Goal: Information Seeking & Learning: Understand process/instructions

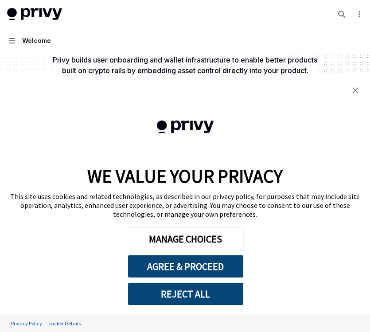
scroll to position [96, 0]
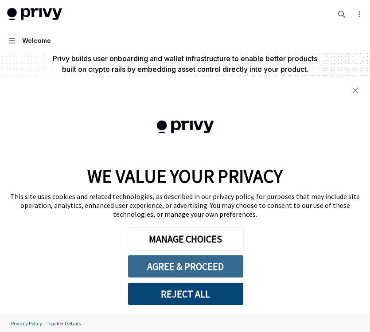
click at [182, 265] on button "AGREE & PROCEED" at bounding box center [186, 266] width 116 height 23
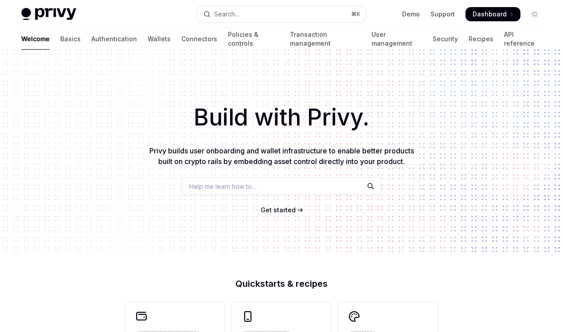
type textarea "*"
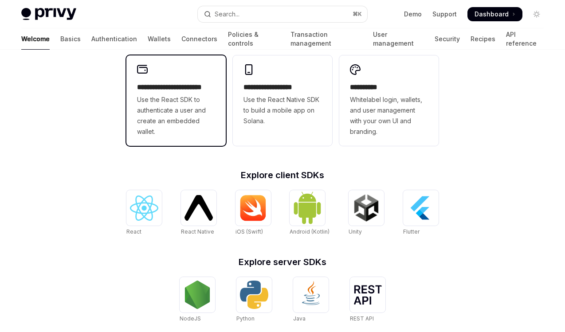
scroll to position [313, 0]
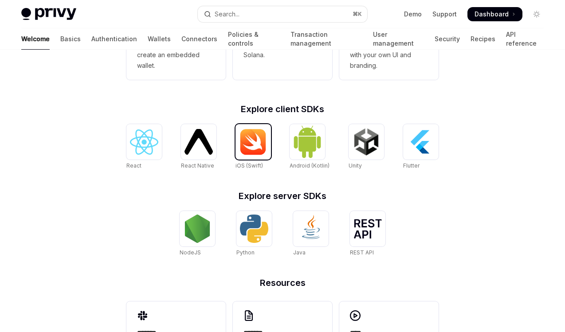
click at [246, 153] on img at bounding box center [253, 142] width 28 height 27
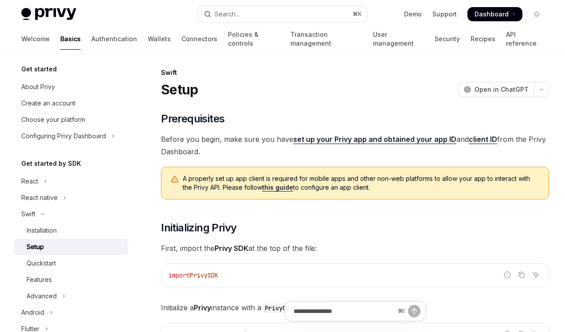
click at [386, 138] on link "set up your Privy app and obtained your app ID" at bounding box center [374, 139] width 163 height 9
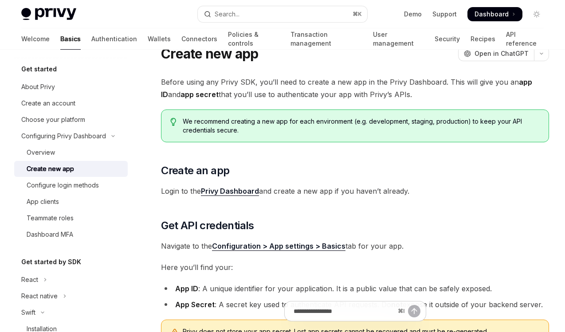
scroll to position [56, 0]
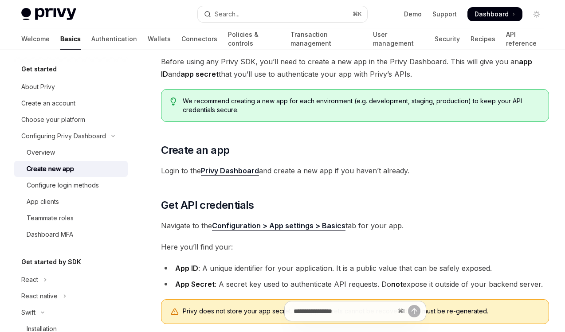
click at [251, 174] on link "Privy Dashboard" at bounding box center [230, 170] width 58 height 9
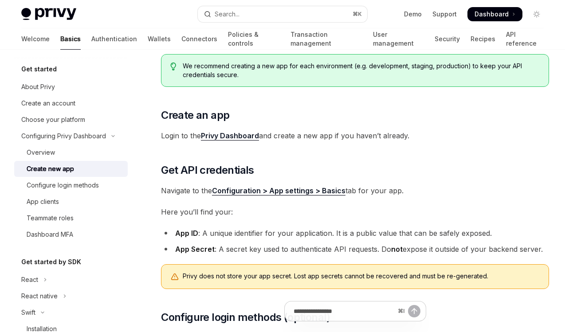
scroll to position [0, 0]
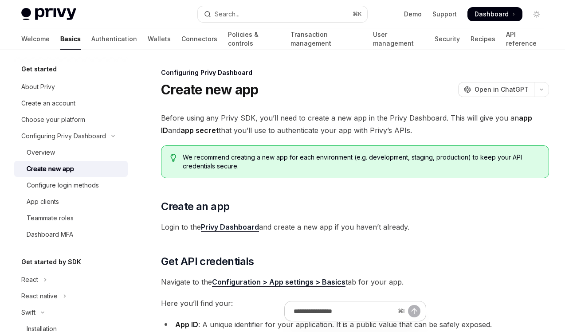
click at [493, 13] on span "Dashboard" at bounding box center [492, 14] width 34 height 9
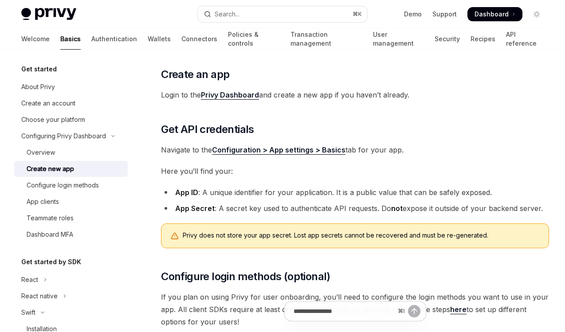
scroll to position [126, 0]
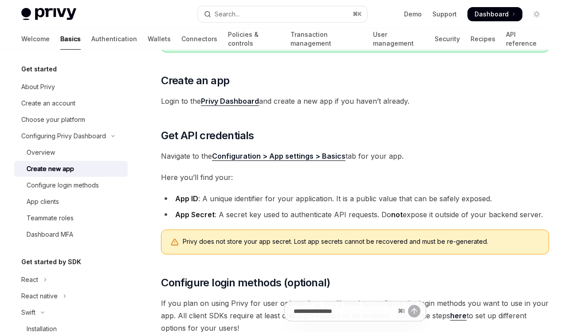
click at [231, 96] on span "Login to the Privy Dashboard and create a new app if you haven’t already." at bounding box center [355, 101] width 388 height 12
click at [235, 101] on link "Privy Dashboard" at bounding box center [230, 101] width 58 height 9
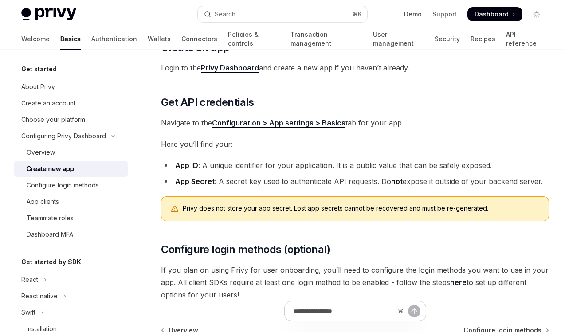
scroll to position [185, 0]
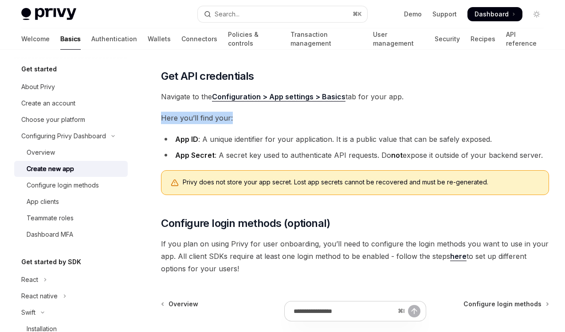
drag, startPoint x: 162, startPoint y: 116, endPoint x: 259, endPoint y: 116, distance: 97.1
click at [259, 116] on span "Here you’ll find your:" at bounding box center [355, 118] width 388 height 12
click at [252, 175] on div "Privy does not store your app secret. Lost app secrets cannot be recovered and …" at bounding box center [355, 182] width 388 height 25
drag, startPoint x: 174, startPoint y: 139, endPoint x: 197, endPoint y: 138, distance: 23.1
click at [197, 138] on li "App ID : A unique identifier for your application. It is a public value that ca…" at bounding box center [355, 139] width 388 height 12
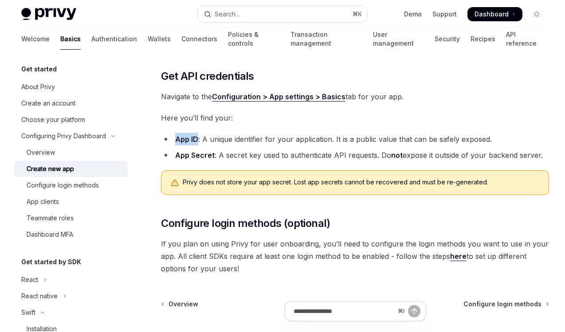
copy strong "App ID"
drag, startPoint x: 197, startPoint y: 138, endPoint x: 152, endPoint y: 142, distance: 45.4
click at [152, 142] on div "Configuring Privy Dashboard Create new app OpenAI Open in ChatGPT OpenAI Open i…" at bounding box center [272, 150] width 558 height 536
drag, startPoint x: 177, startPoint y: 156, endPoint x: 213, endPoint y: 157, distance: 36.4
click at [213, 157] on strong "App Secret" at bounding box center [194, 155] width 39 height 9
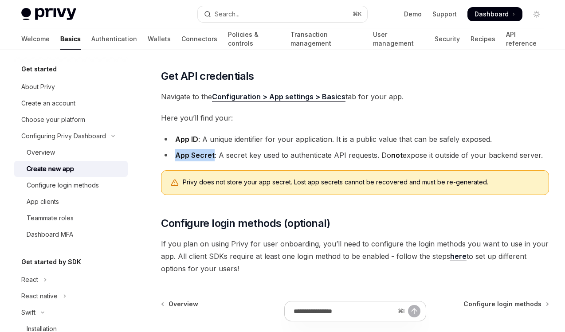
copy strong "App Secret"
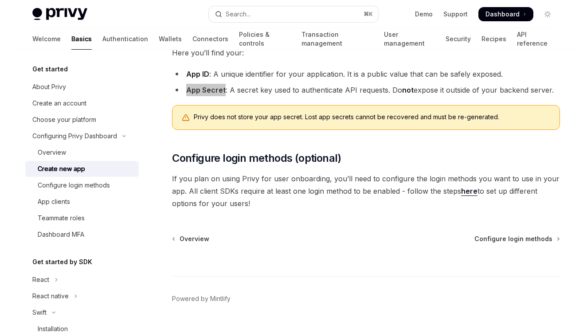
scroll to position [271, 0]
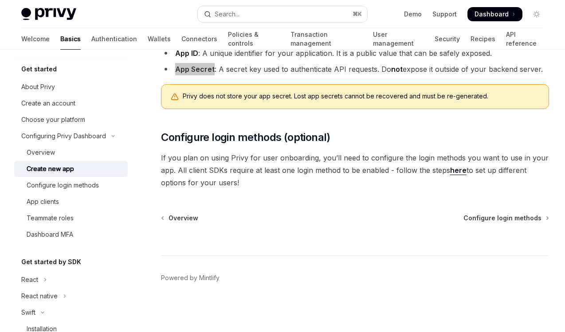
click at [456, 170] on link "here" at bounding box center [458, 170] width 16 height 9
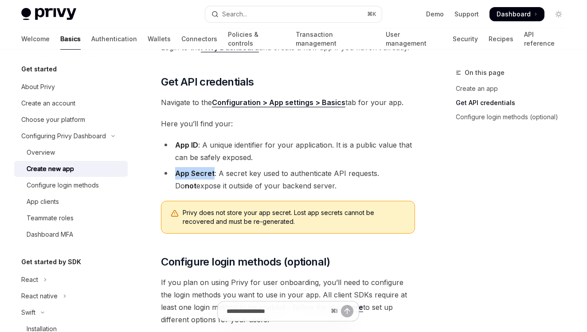
scroll to position [195, 0]
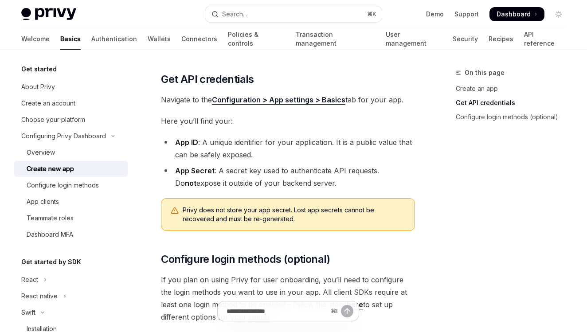
click at [185, 144] on strong "App ID" at bounding box center [186, 142] width 23 height 9
click at [191, 173] on strong "App Secret" at bounding box center [194, 170] width 39 height 9
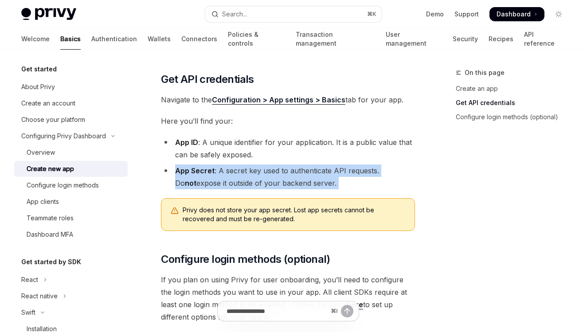
click at [191, 173] on strong "App Secret" at bounding box center [194, 170] width 39 height 9
click at [218, 184] on li "App Secret : A secret key used to authenticate API requests. Do not expose it o…" at bounding box center [288, 177] width 254 height 25
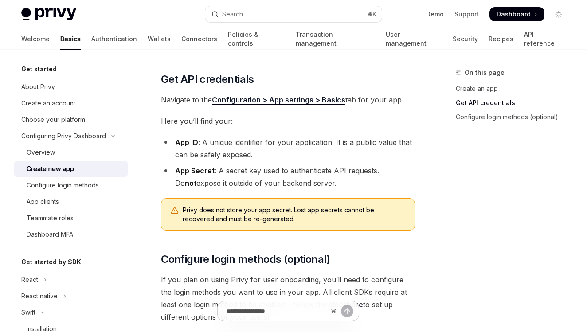
scroll to position [196, 0]
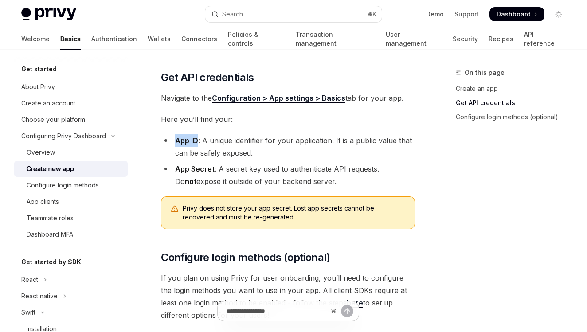
drag, startPoint x: 176, startPoint y: 141, endPoint x: 196, endPoint y: 141, distance: 20.8
click at [197, 141] on strong "App ID" at bounding box center [186, 140] width 23 height 9
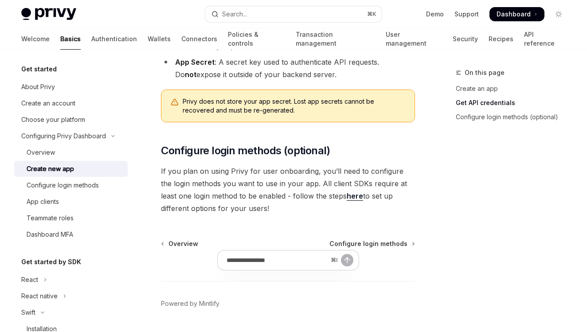
scroll to position [329, 0]
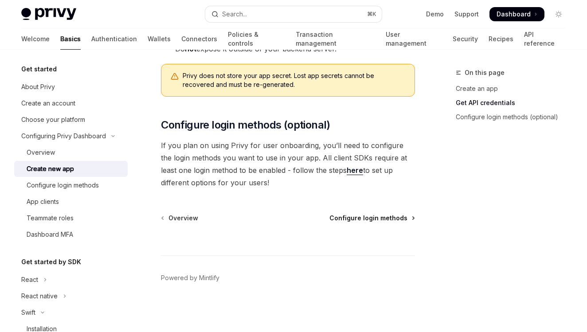
click at [401, 218] on span "Configure login methods" at bounding box center [369, 218] width 78 height 9
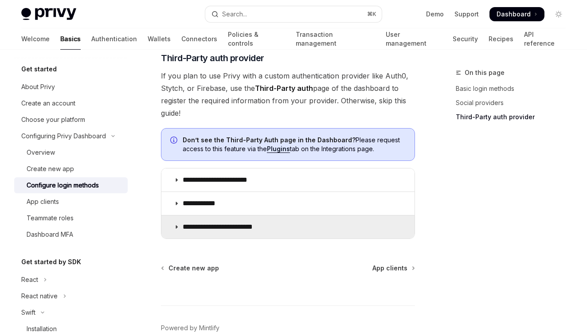
scroll to position [579, 0]
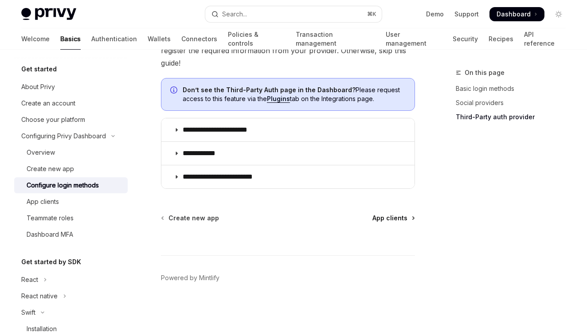
click at [395, 219] on span "App clients" at bounding box center [390, 218] width 35 height 9
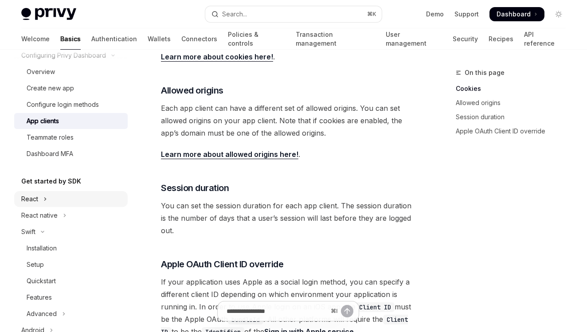
scroll to position [104, 0]
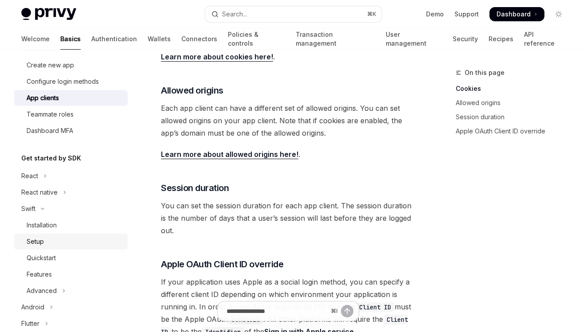
click at [37, 243] on div "Setup" at bounding box center [35, 241] width 17 height 11
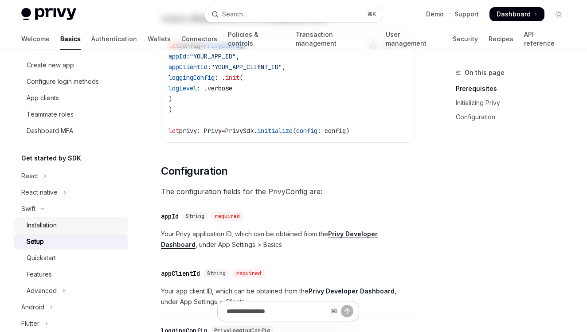
type textarea "*"
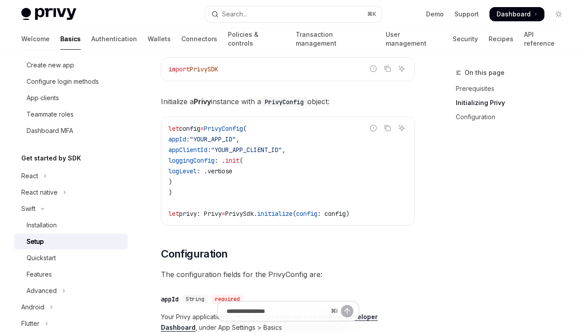
scroll to position [222, 0]
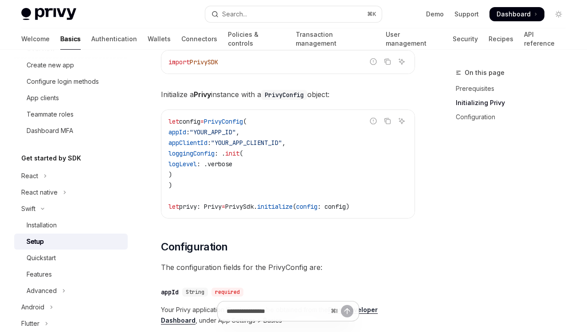
click at [201, 144] on span "appClientId" at bounding box center [188, 143] width 39 height 8
click at [186, 133] on span "appId" at bounding box center [178, 132] width 18 height 8
click at [203, 141] on span "appClientId" at bounding box center [188, 143] width 39 height 8
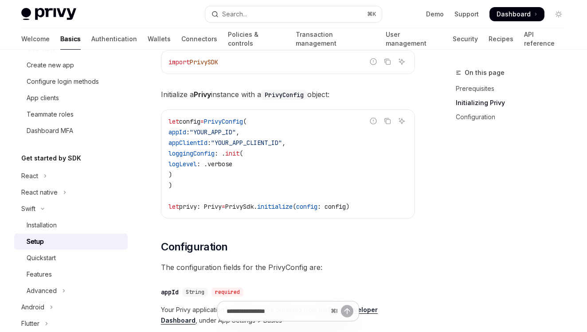
click at [203, 141] on span "appClientId" at bounding box center [188, 143] width 39 height 8
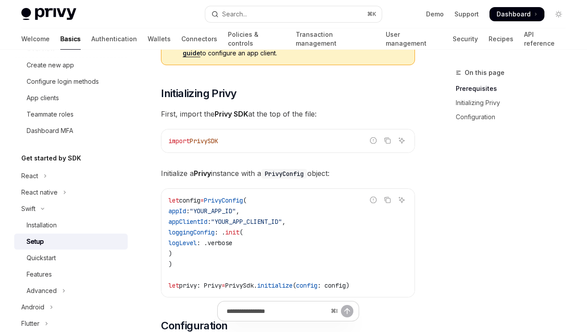
scroll to position [173, 0]
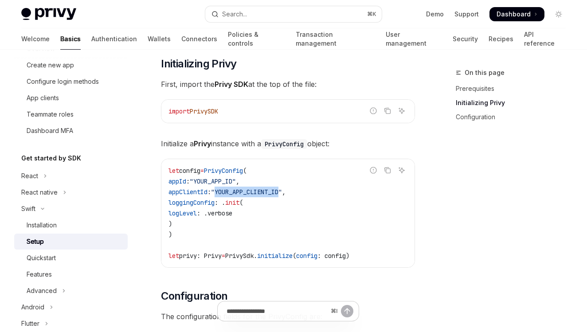
drag, startPoint x: 236, startPoint y: 192, endPoint x: 302, endPoint y: 191, distance: 66.5
click at [282, 191] on span ""YOUR_APP_CLIENT_ID"" at bounding box center [246, 192] width 71 height 8
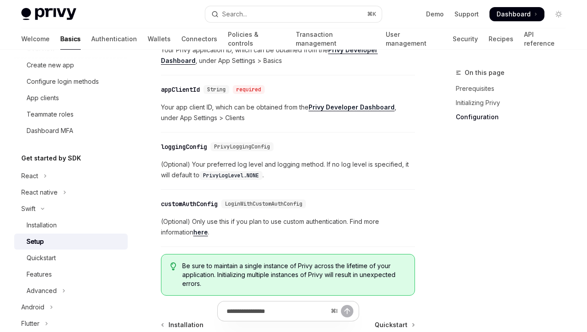
scroll to position [442, 0]
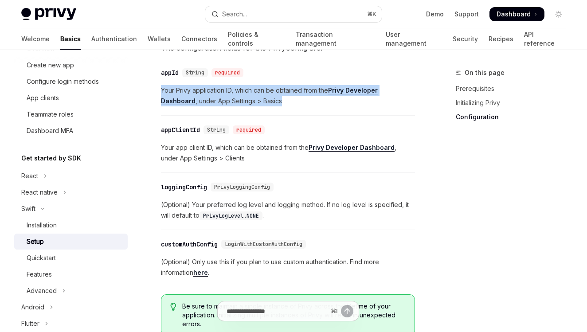
drag, startPoint x: 162, startPoint y: 90, endPoint x: 251, endPoint y: 101, distance: 88.9
click at [251, 101] on span "Your Privy application ID, which can be obtained from the Privy Developer Dashb…" at bounding box center [288, 95] width 254 height 21
click at [256, 102] on span "Your Privy application ID, which can be obtained from the Privy Developer Dashb…" at bounding box center [288, 95] width 254 height 21
drag, startPoint x: 162, startPoint y: 90, endPoint x: 255, endPoint y: 104, distance: 94.5
click at [255, 104] on span "Your Privy application ID, which can be obtained from the Privy Developer Dashb…" at bounding box center [288, 95] width 254 height 21
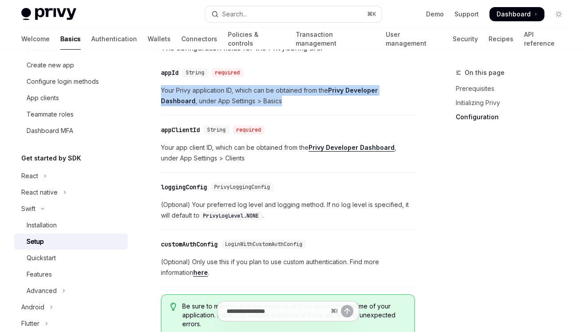
click at [261, 104] on span "Your Privy application ID, which can be obtained from the Privy Developer Dashb…" at bounding box center [288, 95] width 254 height 21
drag, startPoint x: 161, startPoint y: 90, endPoint x: 267, endPoint y: 102, distance: 106.2
click at [267, 102] on span "Your Privy application ID, which can be obtained from the Privy Developer Dashb…" at bounding box center [288, 95] width 254 height 21
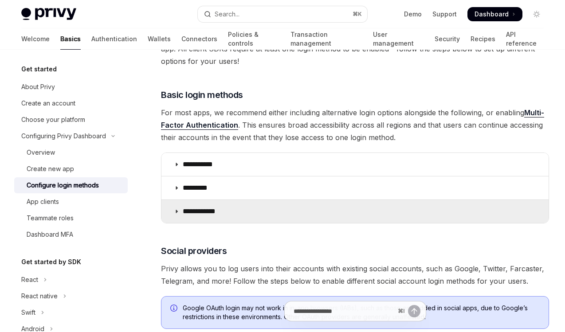
scroll to position [103, 0]
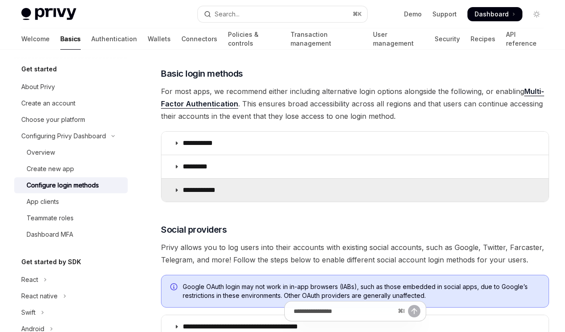
click at [213, 188] on p "**********" at bounding box center [202, 190] width 39 height 9
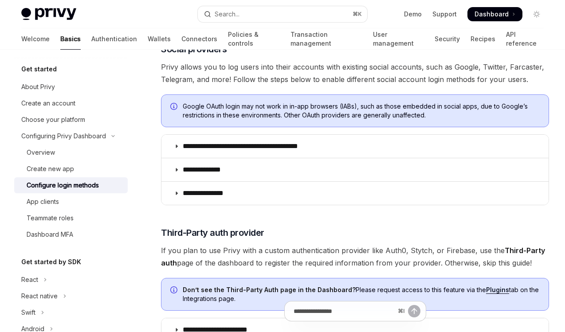
scroll to position [516, 0]
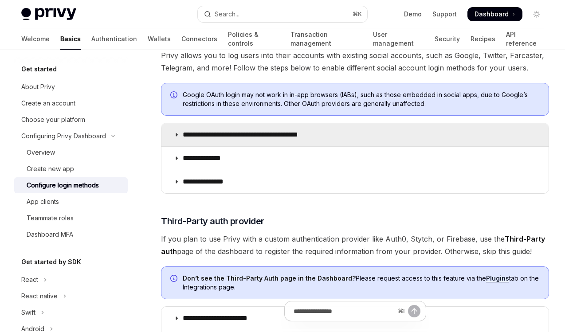
click at [177, 135] on icon at bounding box center [176, 134] width 5 height 5
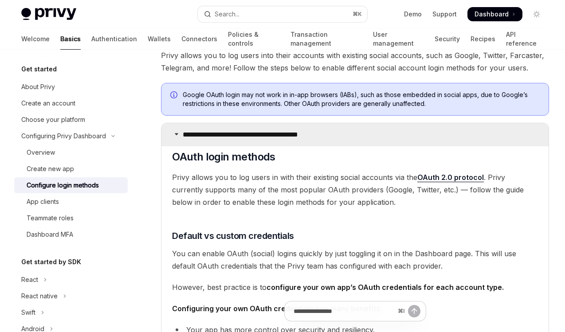
click at [177, 135] on icon at bounding box center [176, 133] width 5 height 5
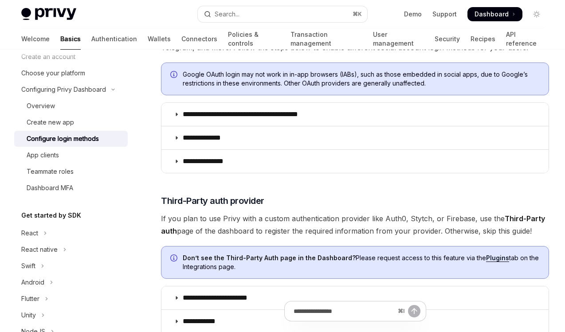
scroll to position [580, 0]
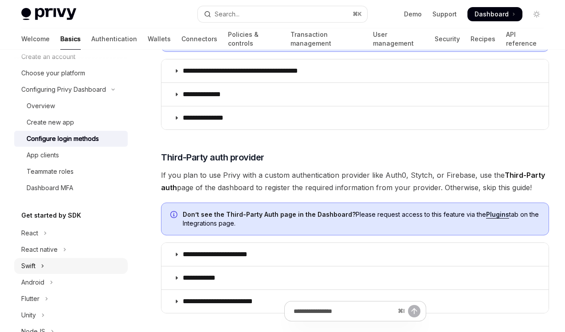
click at [35, 266] on div "Swift" at bounding box center [28, 266] width 14 height 11
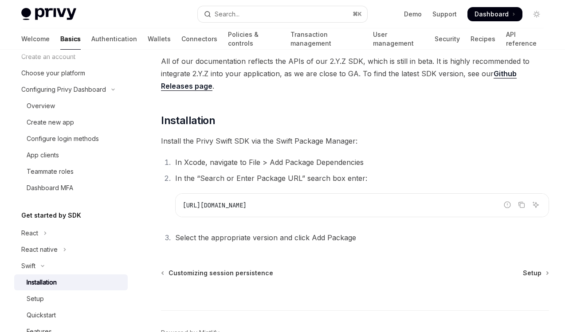
scroll to position [141, 0]
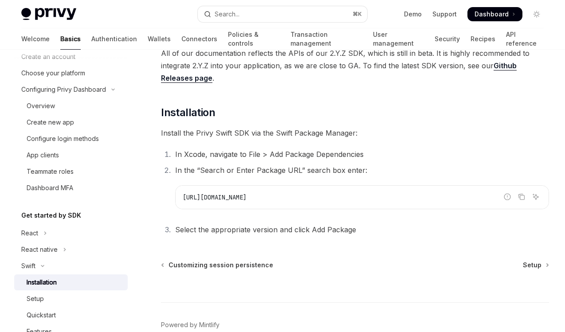
click at [247, 201] on span "https://github.com/privy-io/privy-ios" at bounding box center [215, 197] width 64 height 8
click at [210, 200] on span "https://github.com/privy-io/privy-ios" at bounding box center [215, 197] width 64 height 8
drag, startPoint x: 184, startPoint y: 196, endPoint x: 334, endPoint y: 196, distance: 150.4
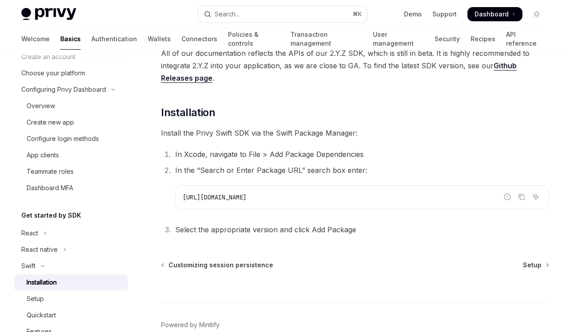
click at [334, 196] on code "https://github.com/privy-io/privy-ios" at bounding box center [362, 197] width 359 height 11
copy span "https://github.com/privy-io/privy-ios"
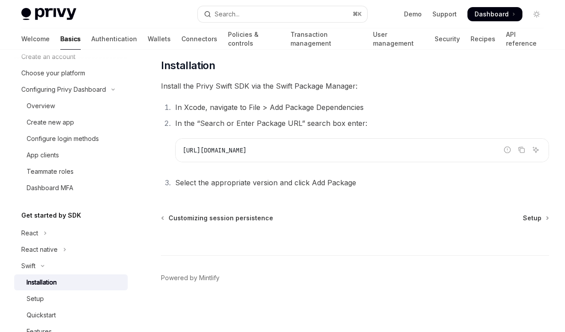
click at [326, 169] on ol "In Xcode, navigate to File > Add Package Dependencies In the “Search or Enter P…" at bounding box center [355, 145] width 388 height 88
drag, startPoint x: 183, startPoint y: 151, endPoint x: 351, endPoint y: 150, distance: 168.1
click at [351, 150] on code "https://github.com/privy-io/privy-ios" at bounding box center [362, 150] width 359 height 11
click at [346, 194] on div "Swift Installation OpenAI Open in ChatGPT OpenAI Open in ChatGPT ​ Requirements…" at bounding box center [272, 105] width 558 height 453
click at [532, 221] on span "Setup" at bounding box center [532, 218] width 19 height 9
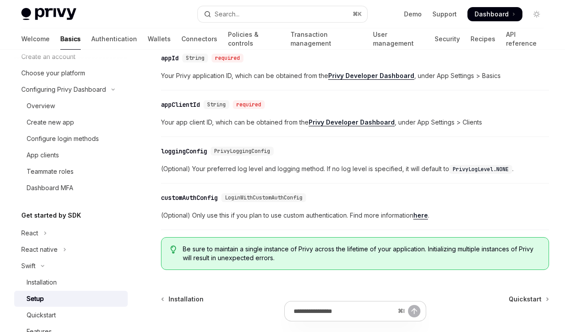
scroll to position [529, 0]
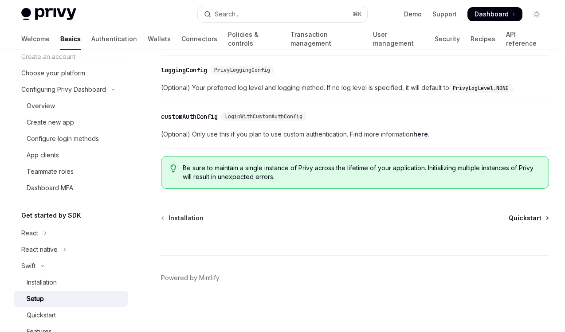
click at [522, 220] on span "Quickstart" at bounding box center [525, 218] width 33 height 9
type textarea "*"
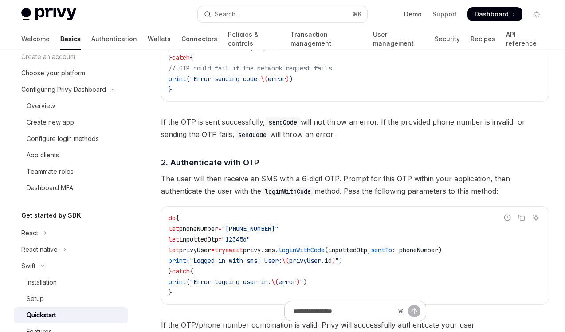
scroll to position [710, 0]
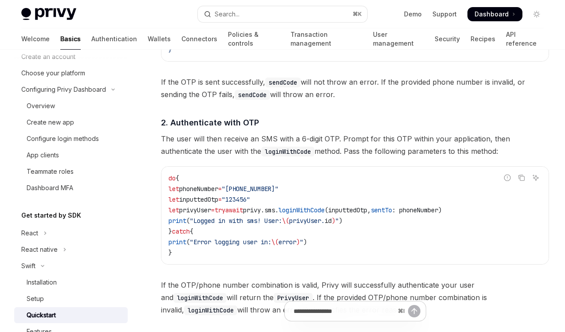
click at [332, 133] on span "The user will then receive an SMS with a 6-digit OTP. Prompt for this OTP withi…" at bounding box center [355, 145] width 388 height 25
click at [356, 134] on span "The user will then receive an SMS with a 6-digit OTP. Prompt for this OTP withi…" at bounding box center [355, 145] width 388 height 25
drag, startPoint x: 299, startPoint y: 131, endPoint x: 340, endPoint y: 131, distance: 40.8
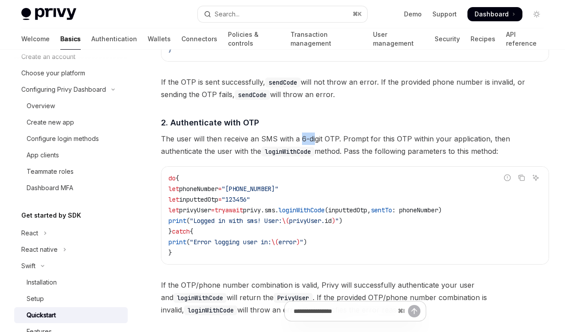
click at [323, 133] on span "The user will then receive an SMS with a 6-digit OTP. Prompt for this OTP withi…" at bounding box center [355, 145] width 388 height 25
click at [316, 133] on span "The user will then receive an SMS with a 6-digit OTP. Prompt for this OTP withi…" at bounding box center [355, 145] width 388 height 25
drag, startPoint x: 293, startPoint y: 131, endPoint x: 376, endPoint y: 130, distance: 83.4
click at [376, 133] on span "The user will then receive an SMS with a 6-digit OTP. Prompt for this OTP withi…" at bounding box center [355, 145] width 388 height 25
click at [326, 139] on span "The user will then receive an SMS with a 6-digit OTP. Prompt for this OTP withi…" at bounding box center [355, 145] width 388 height 25
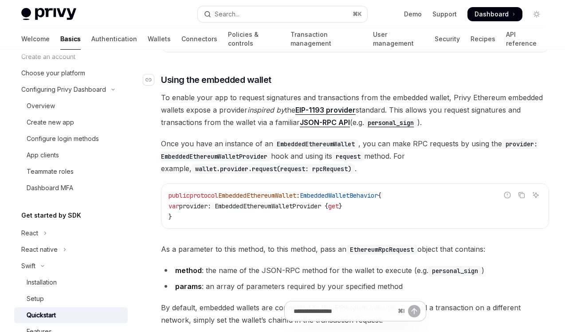
scroll to position [1447, 0]
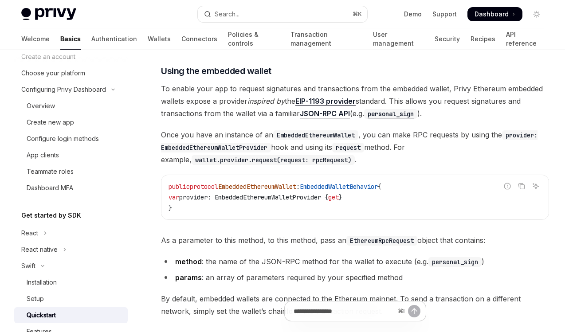
click at [281, 193] on code "public protocol EmbeddedEthereumWallet : EmbeddedWalletBehavior { var provider:…" at bounding box center [355, 197] width 373 height 32
click at [282, 193] on span "provider: EmbeddedEthereumWalletProvider {" at bounding box center [253, 197] width 149 height 8
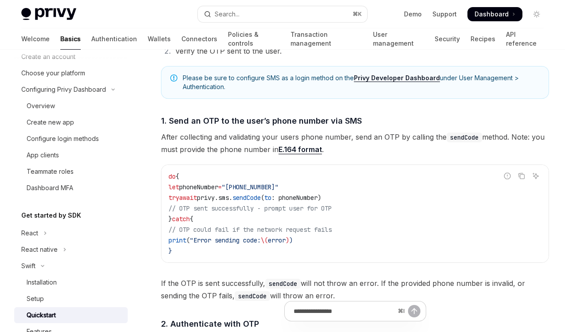
scroll to position [501, 0]
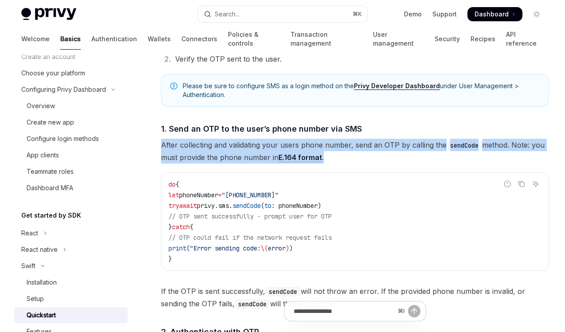
drag, startPoint x: 161, startPoint y: 136, endPoint x: 354, endPoint y: 149, distance: 193.8
click at [354, 149] on span "After collecting and validating your users phone number, send an OTP by calling…" at bounding box center [355, 151] width 388 height 25
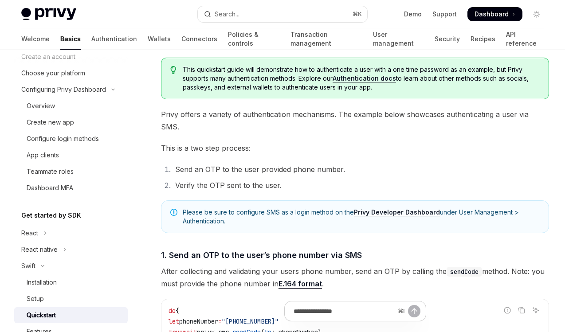
scroll to position [374, 0]
click at [345, 142] on span "This is a two step process:" at bounding box center [355, 148] width 388 height 12
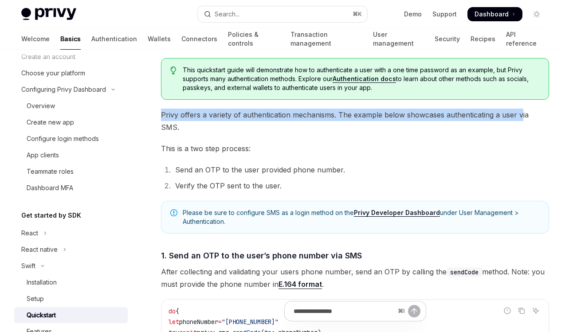
drag, startPoint x: 159, startPoint y: 117, endPoint x: 521, endPoint y: 114, distance: 361.9
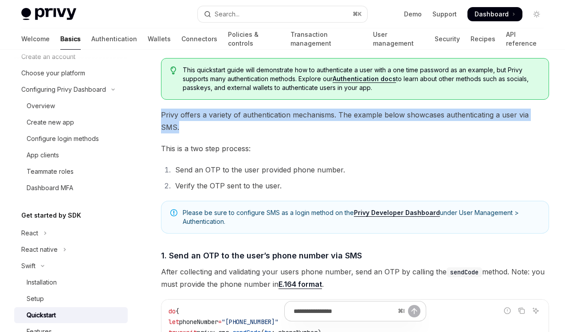
drag, startPoint x: 162, startPoint y: 117, endPoint x: 564, endPoint y: 115, distance: 401.8
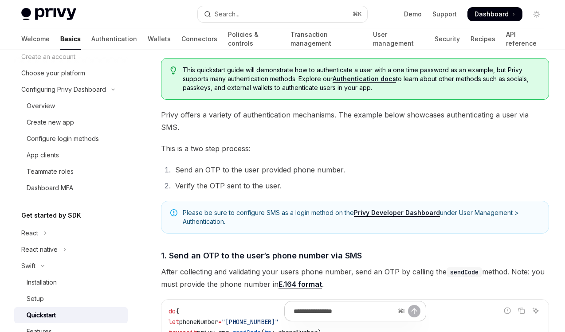
click at [467, 164] on li "Send an OTP to the user provided phone number." at bounding box center [361, 170] width 377 height 12
